Goal: Transaction & Acquisition: Obtain resource

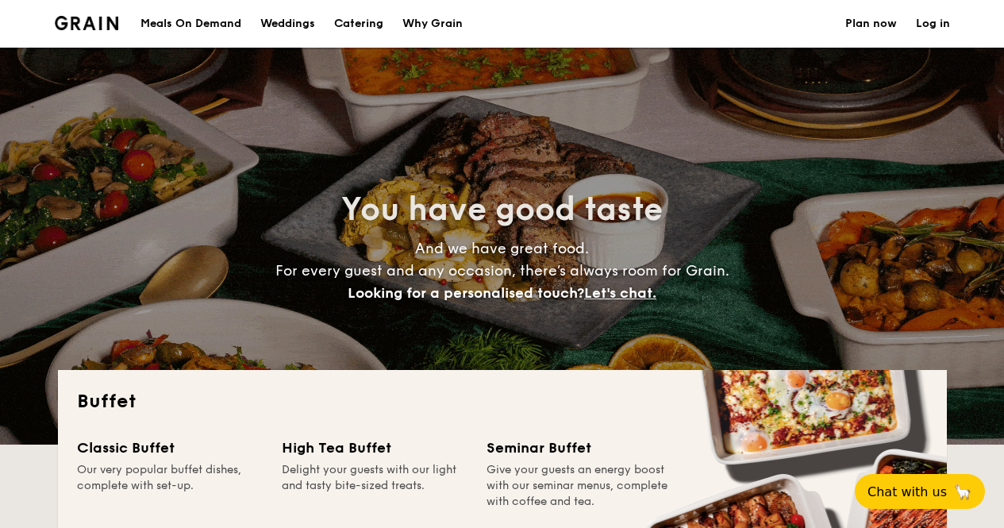
select select
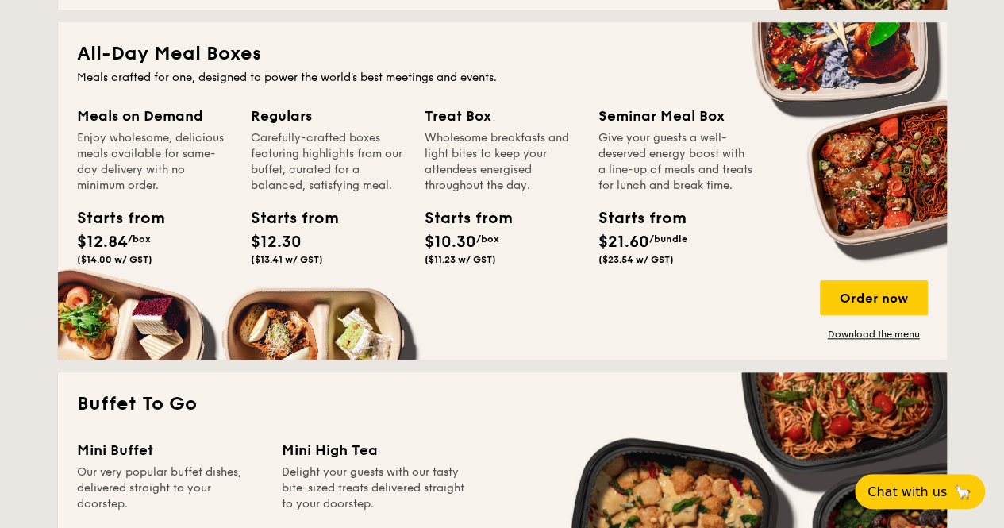
scroll to position [697, 0]
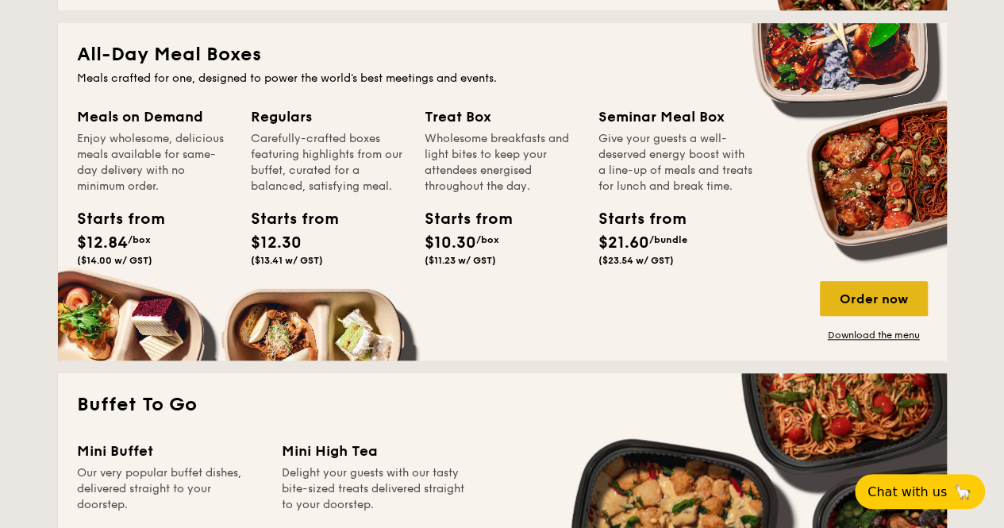
click at [850, 299] on div "Order now" at bounding box center [874, 298] width 108 height 35
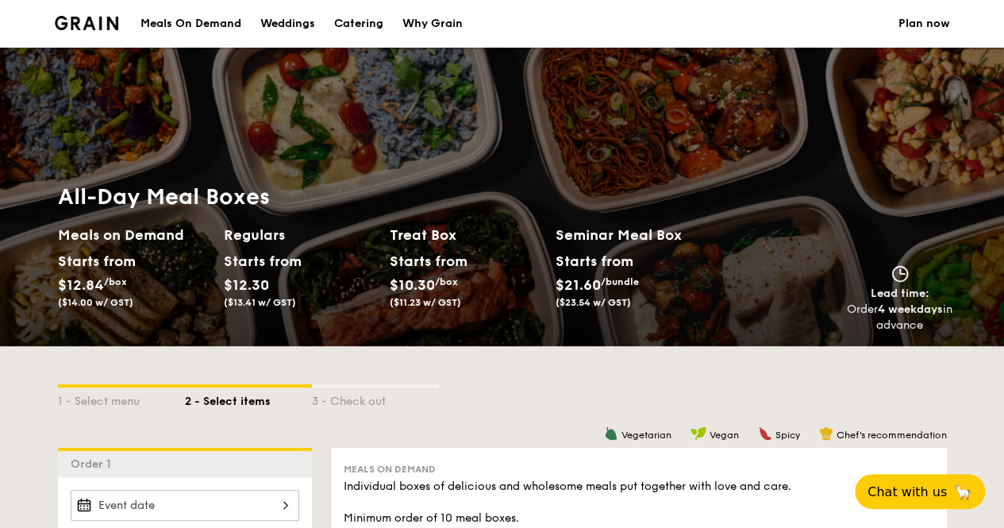
scroll to position [110, 0]
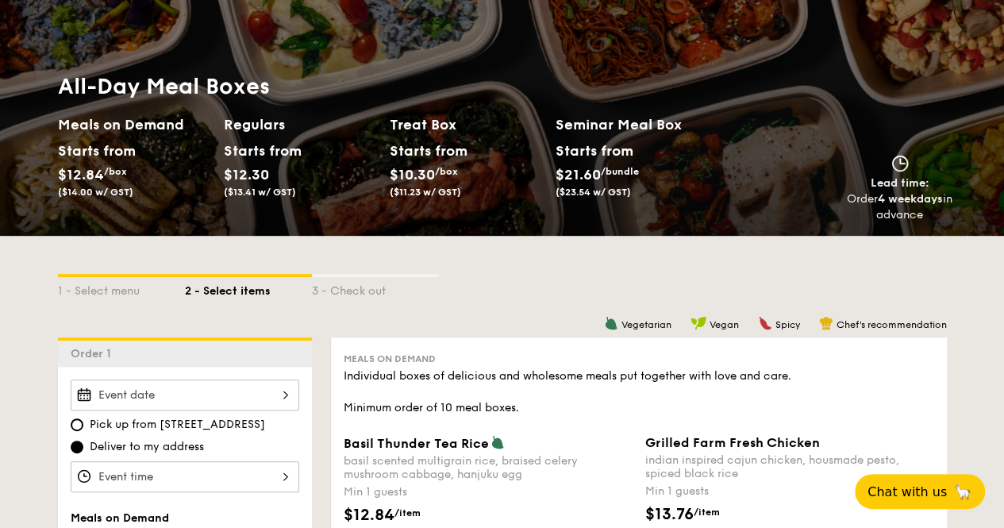
select select
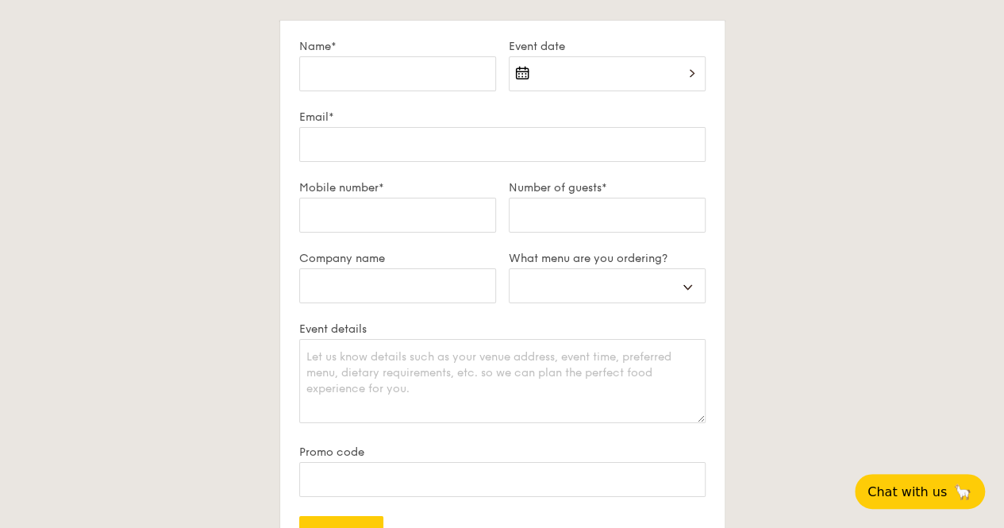
scroll to position [2770, 0]
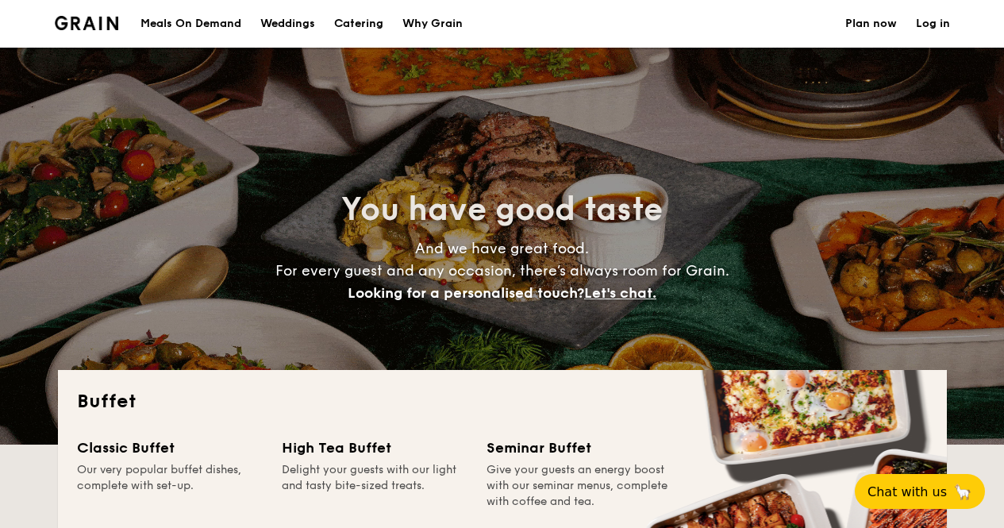
select select
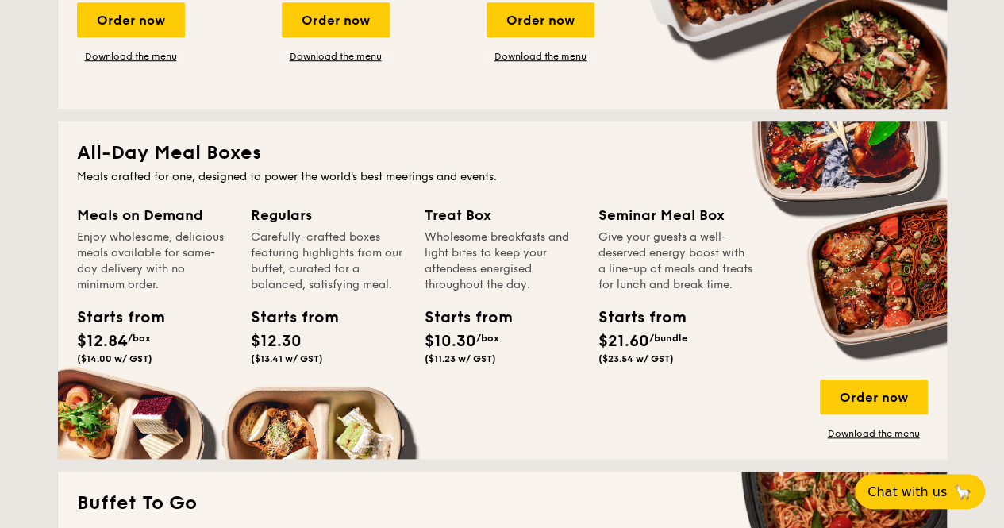
scroll to position [597, 0]
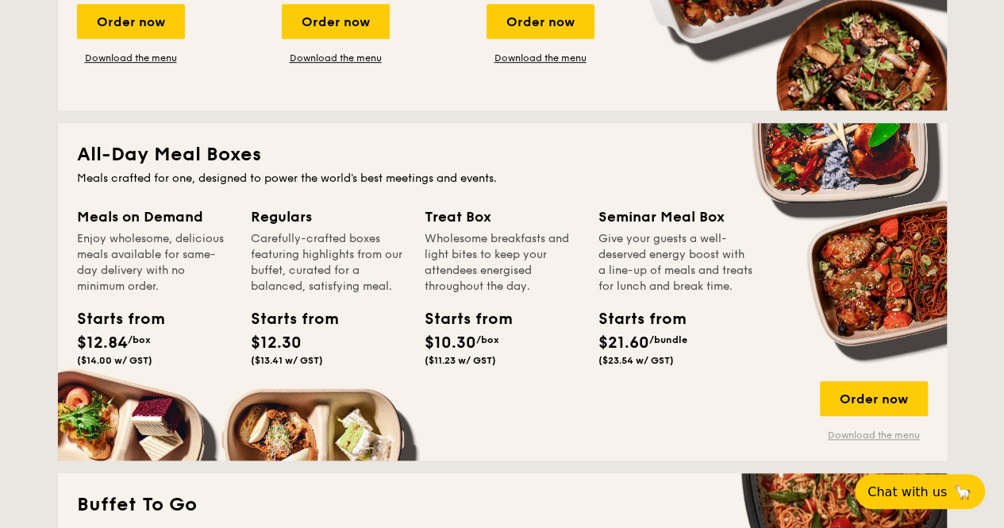
click at [852, 429] on link "Download the menu" at bounding box center [874, 435] width 108 height 13
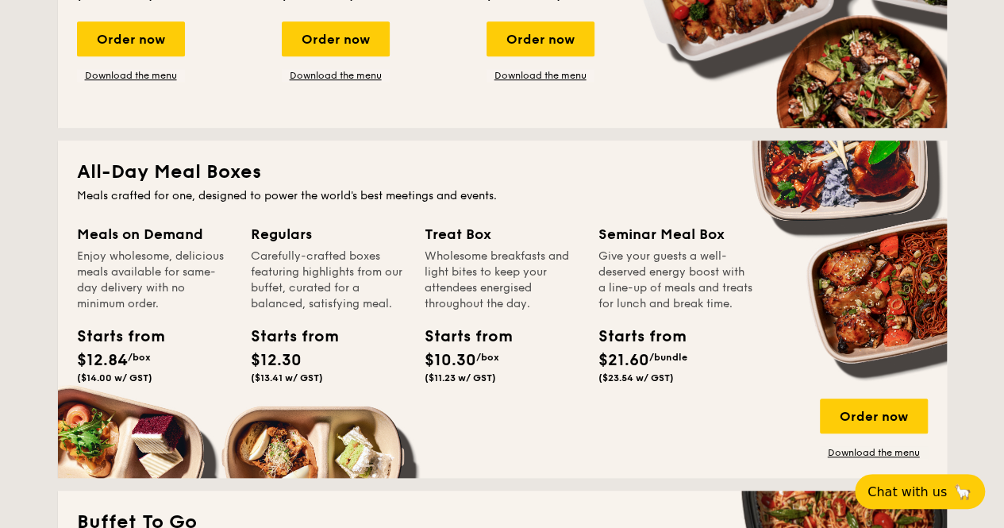
scroll to position [583, 0]
